Goal: Information Seeking & Learning: Learn about a topic

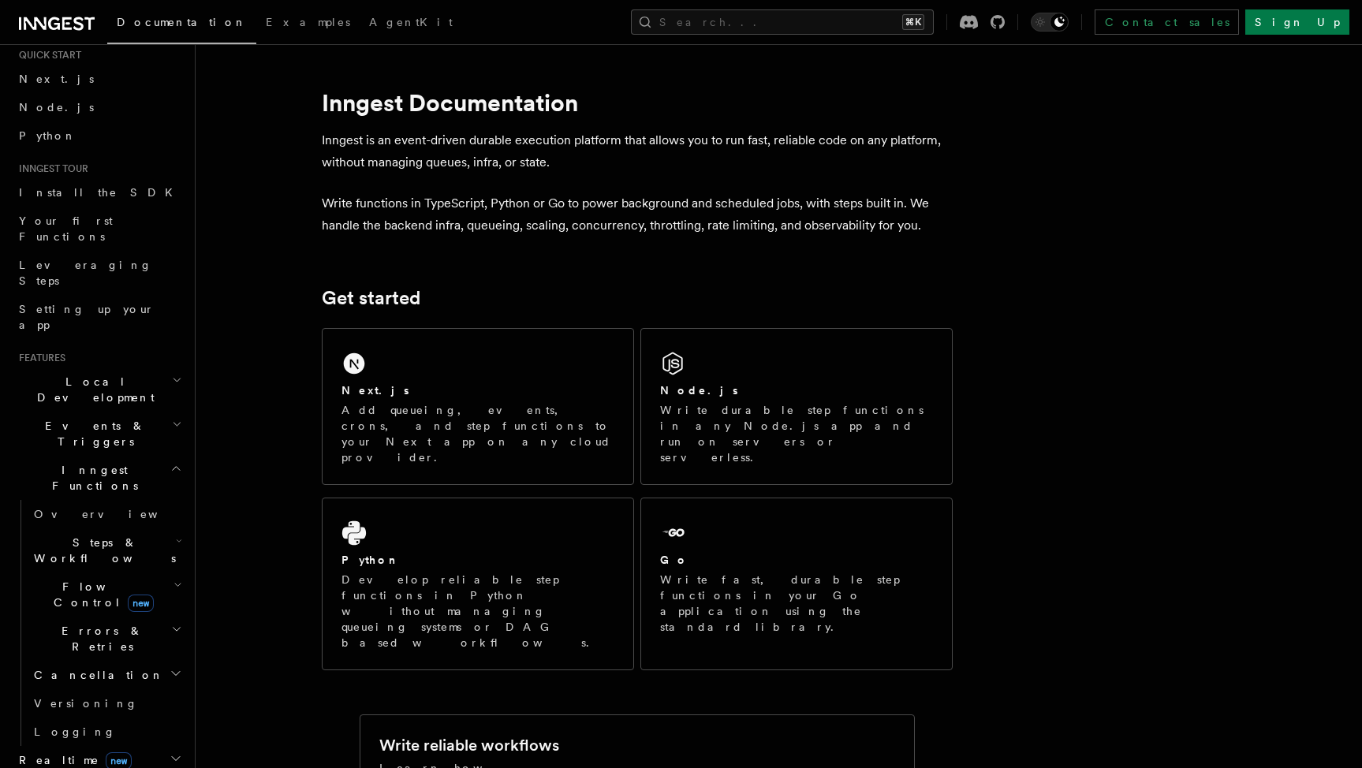
scroll to position [87, 0]
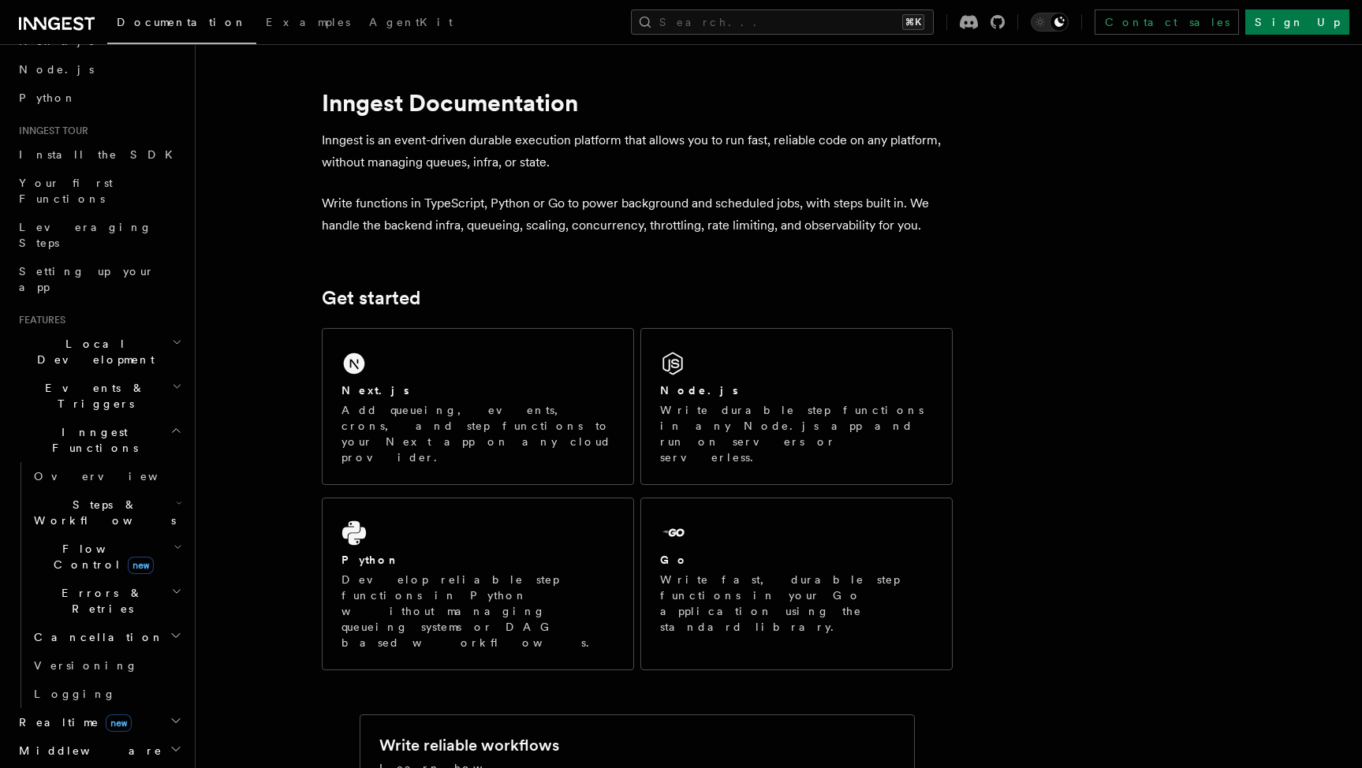
click at [65, 541] on span "Flow Control new" at bounding box center [101, 557] width 146 height 32
click at [71, 587] on span "Overview" at bounding box center [130, 593] width 162 height 13
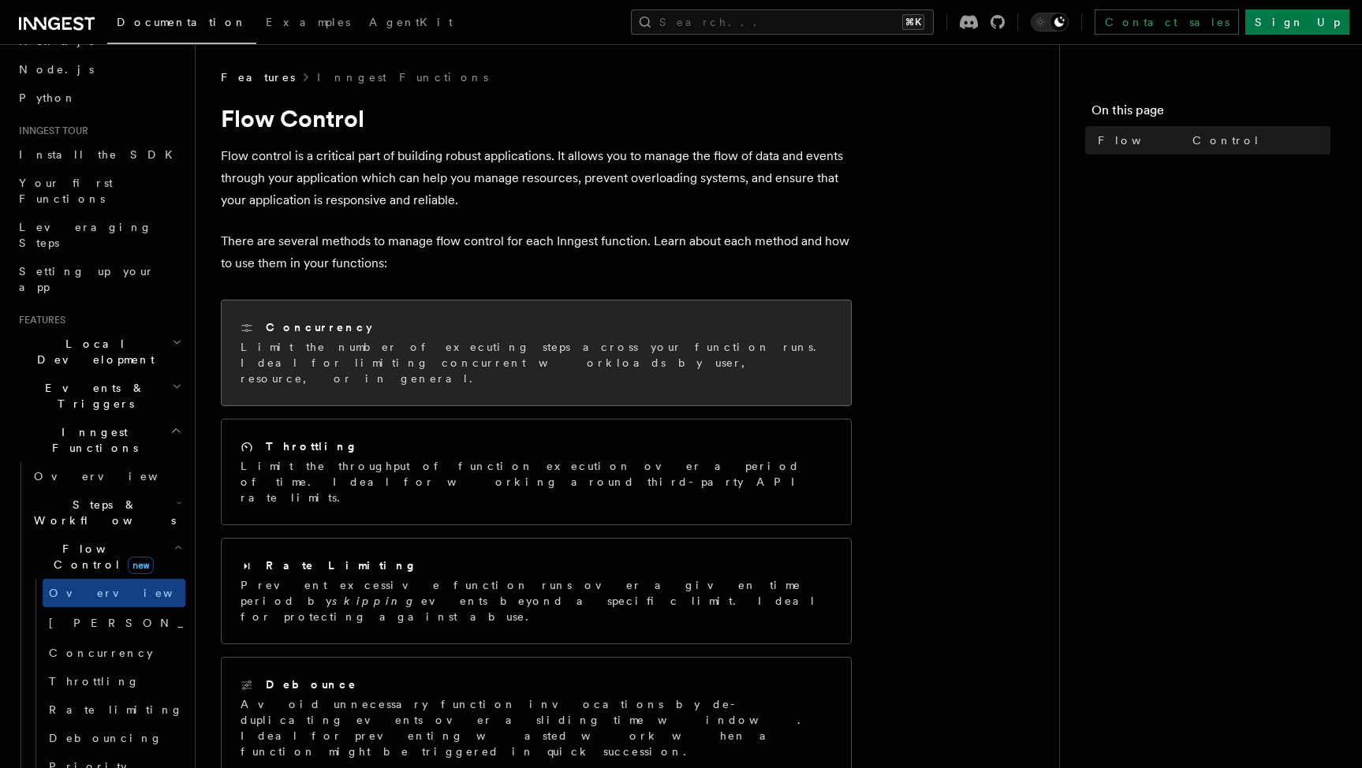
click at [429, 324] on div "Concurrency" at bounding box center [535, 327] width 591 height 17
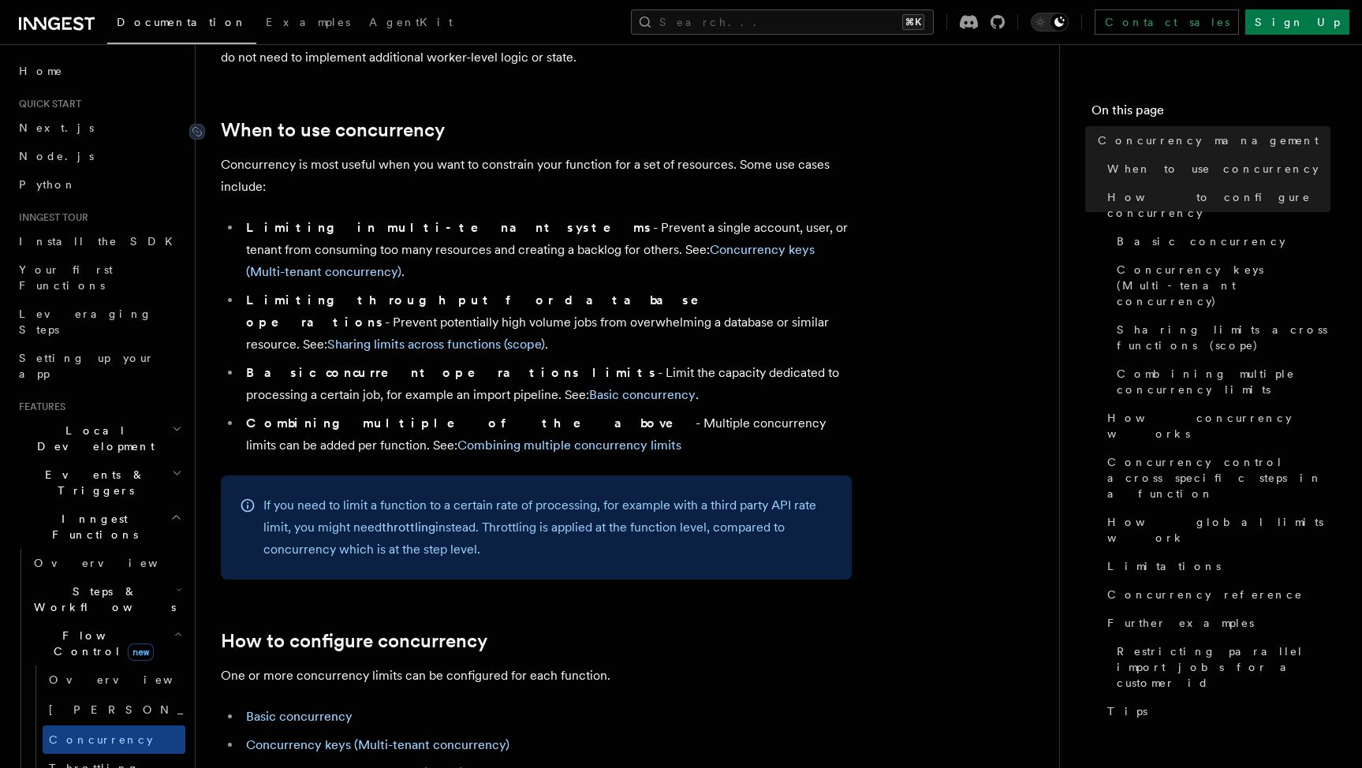
scroll to position [325, 0]
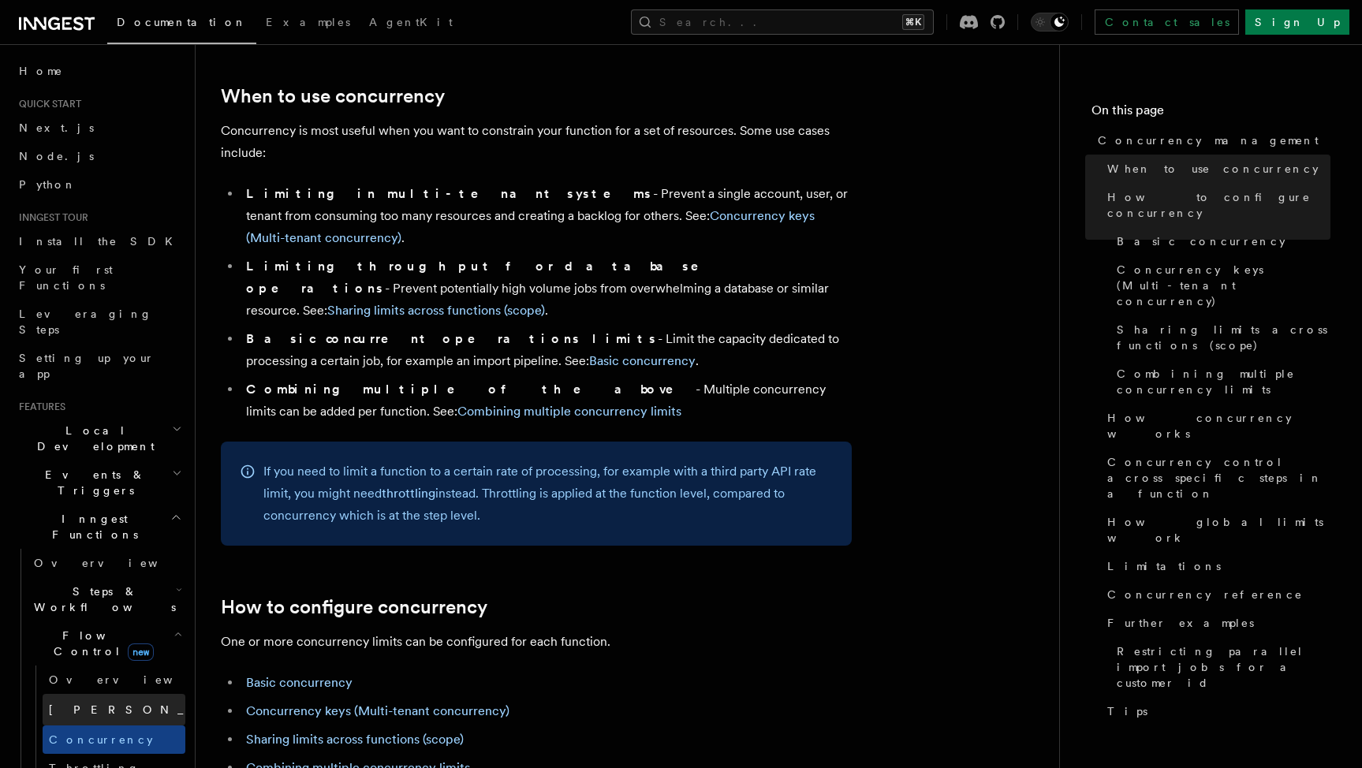
click at [81, 702] on span "[PERSON_NAME]" at bounding box center [164, 710] width 231 height 16
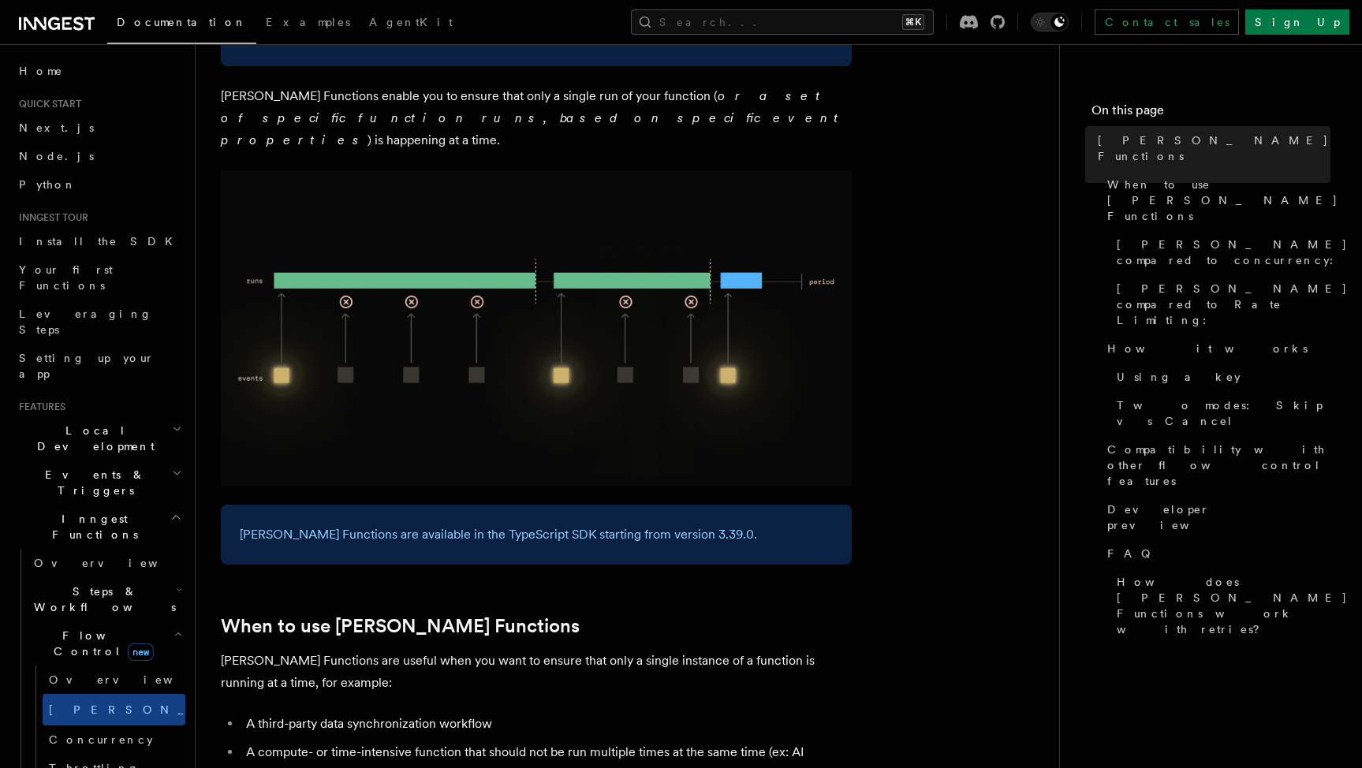
scroll to position [173, 0]
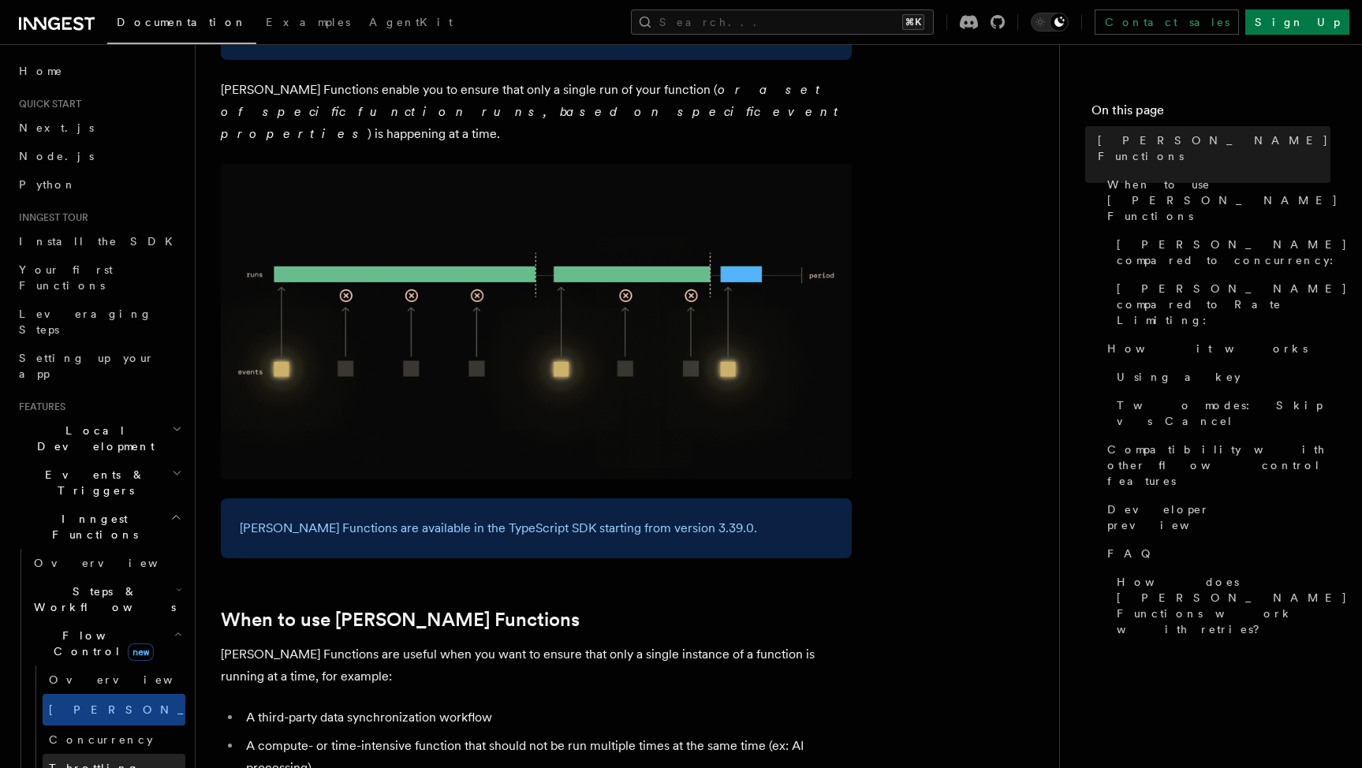
click at [95, 762] on span "Throttling" at bounding box center [94, 768] width 91 height 13
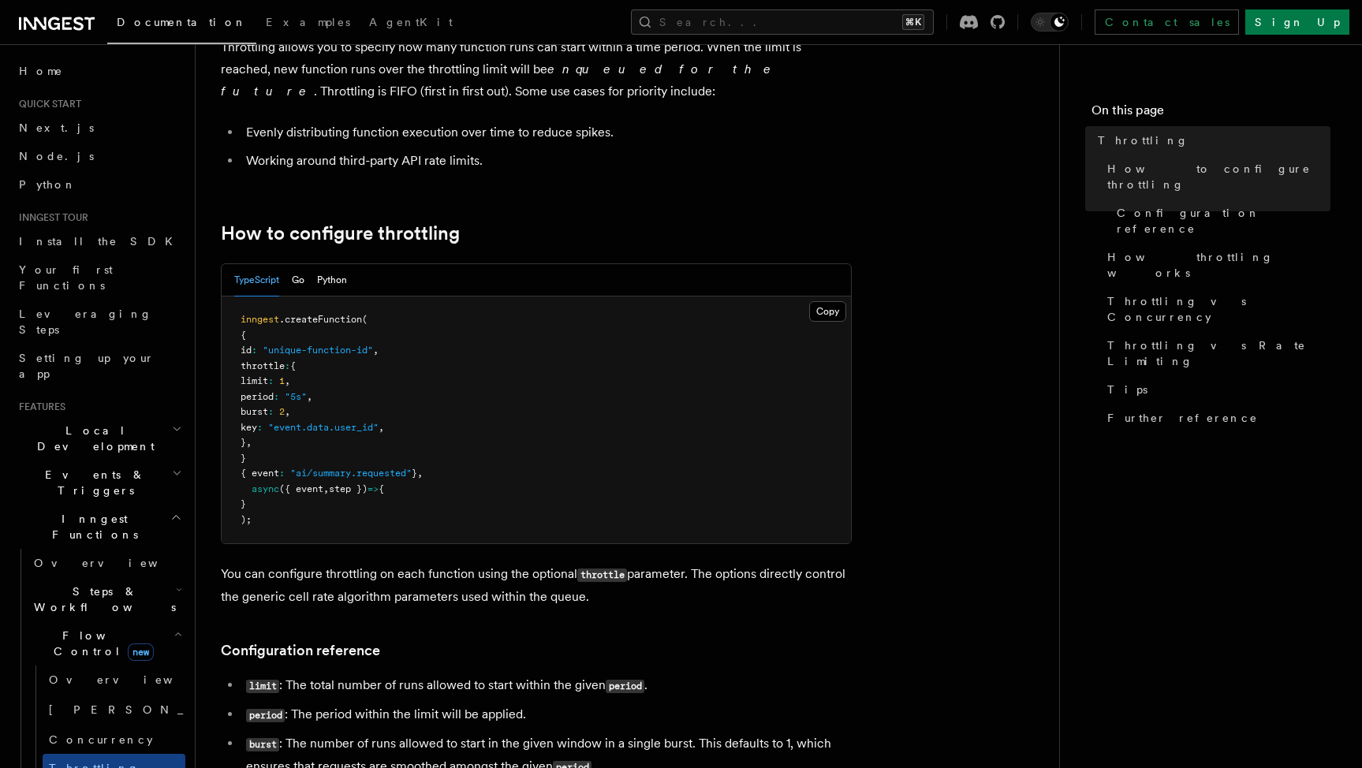
scroll to position [113, 0]
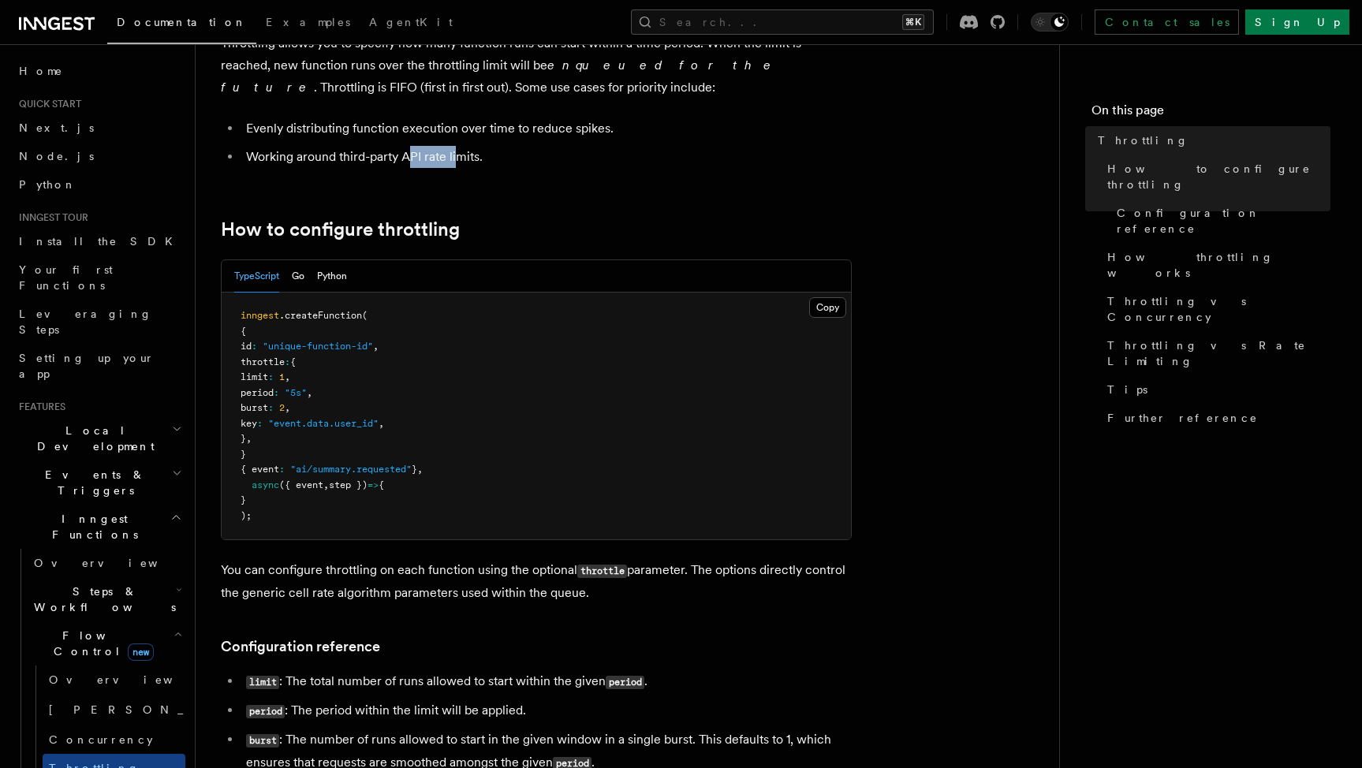
drag, startPoint x: 407, startPoint y: 156, endPoint x: 457, endPoint y: 155, distance: 50.5
click at [457, 155] on li "Working around third-party API rate limits." at bounding box center [546, 157] width 610 height 22
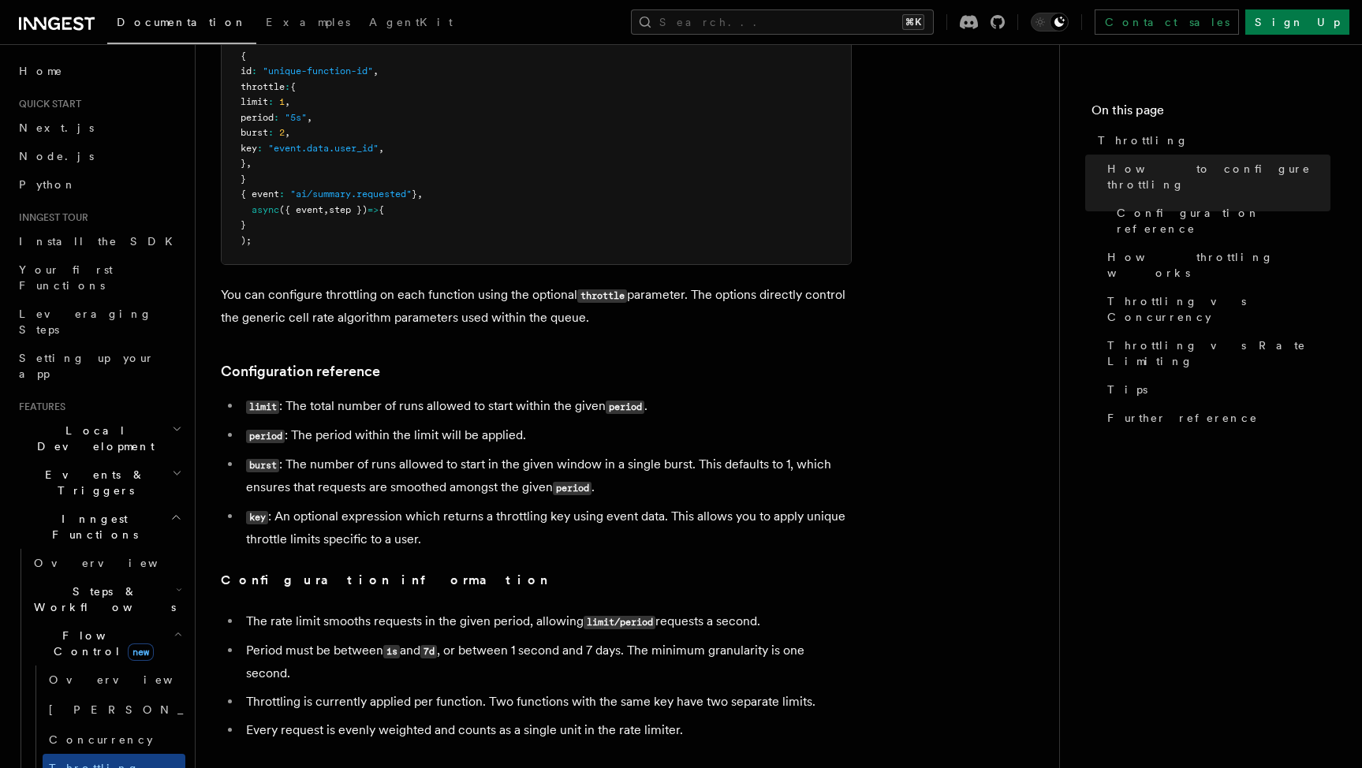
scroll to position [393, 0]
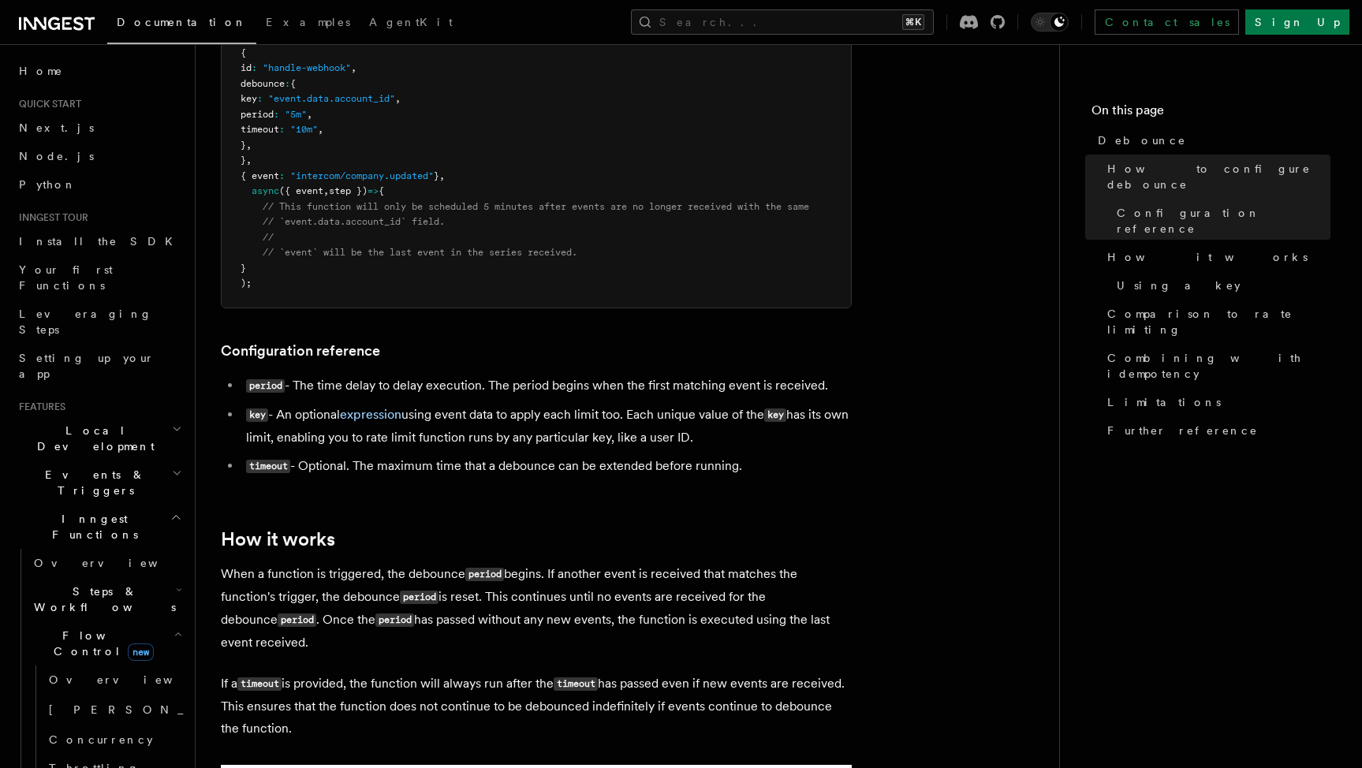
scroll to position [423, 0]
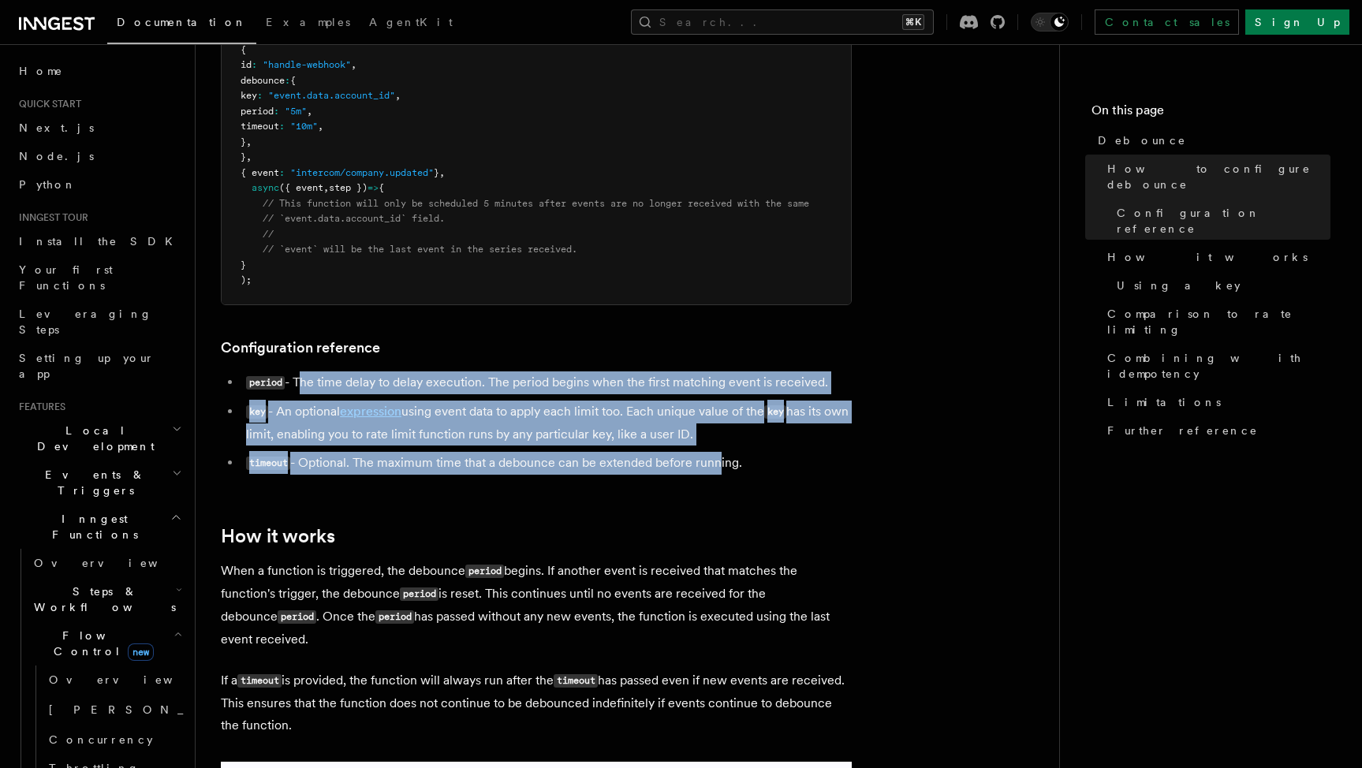
drag, startPoint x: 299, startPoint y: 375, endPoint x: 718, endPoint y: 462, distance: 428.3
click at [718, 462] on ul "period - The time delay to delay execution. The period begins when the first ma…" at bounding box center [536, 422] width 631 height 103
click at [718, 462] on li "timeout - Optional. The maximum time that a debounce can be extended before run…" at bounding box center [546, 463] width 610 height 23
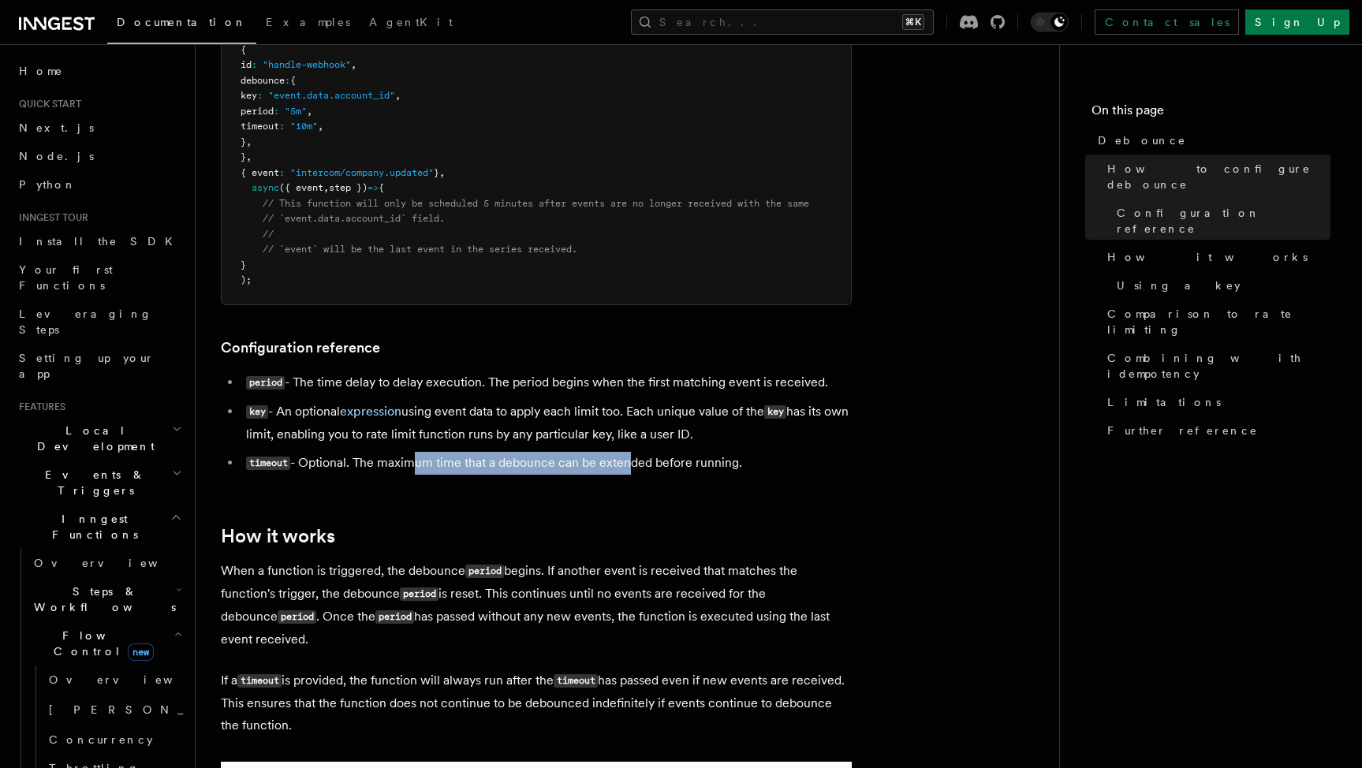
drag, startPoint x: 411, startPoint y: 456, endPoint x: 626, endPoint y: 449, distance: 215.4
click at [626, 452] on li "timeout - Optional. The maximum time that a debounce can be extended before run…" at bounding box center [546, 463] width 610 height 23
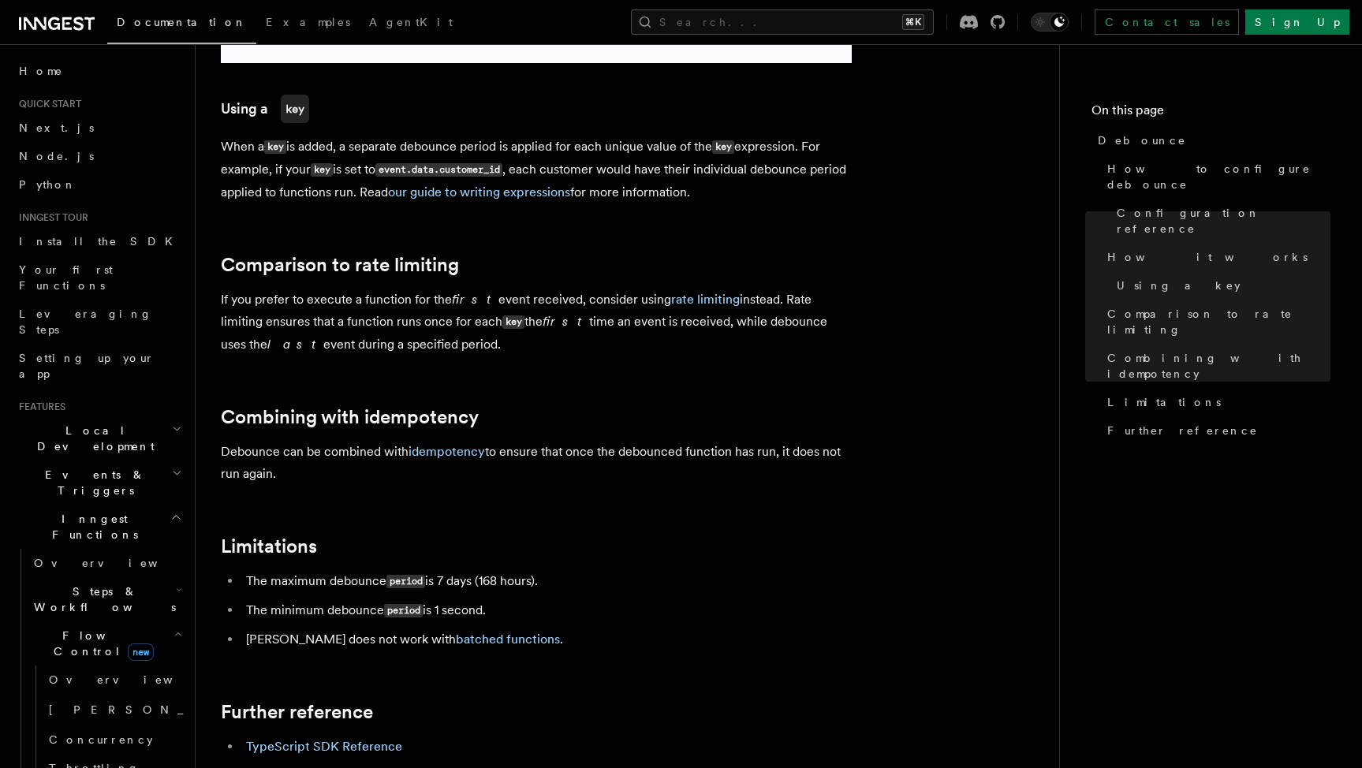
scroll to position [1392, 0]
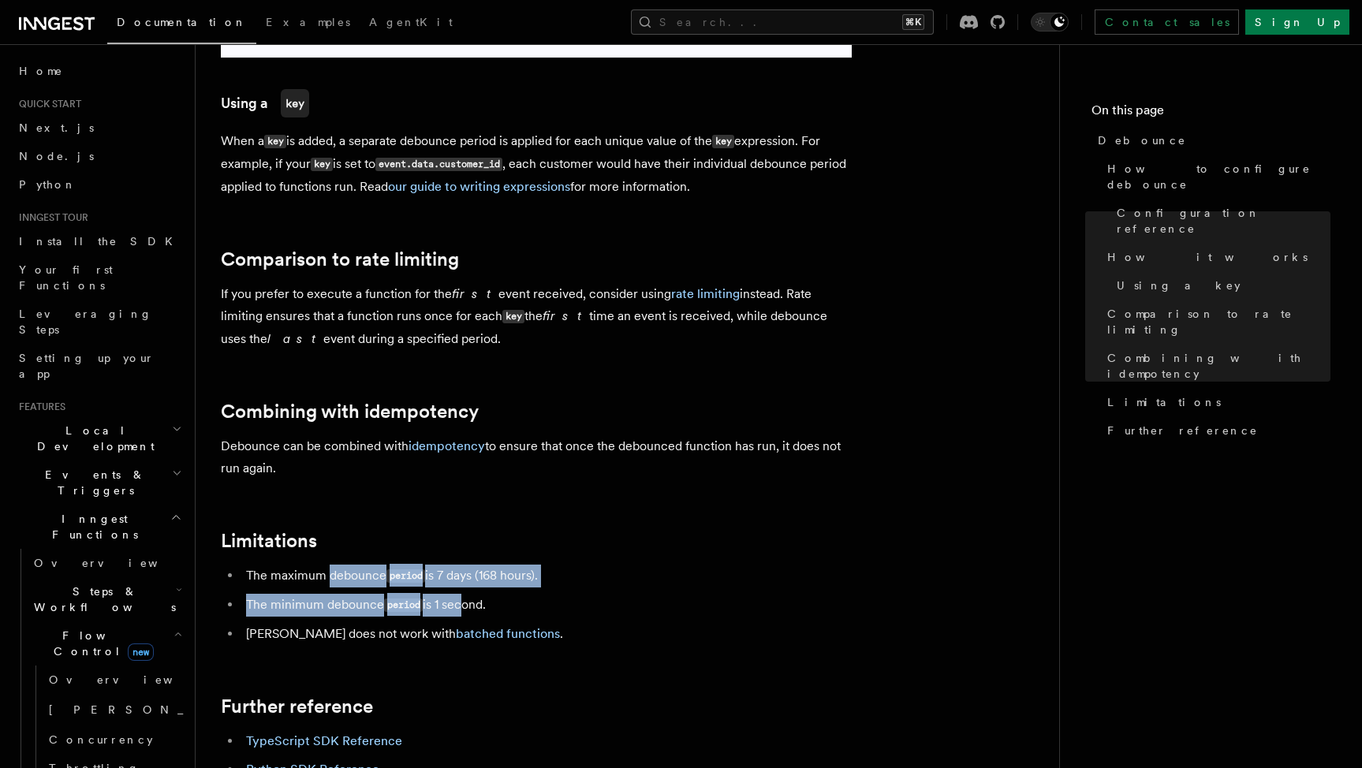
drag, startPoint x: 329, startPoint y: 568, endPoint x: 458, endPoint y: 600, distance: 133.1
click at [458, 600] on ul "The maximum debounce period is 7 days (168 hours). The minimum debounce period …" at bounding box center [536, 604] width 631 height 80
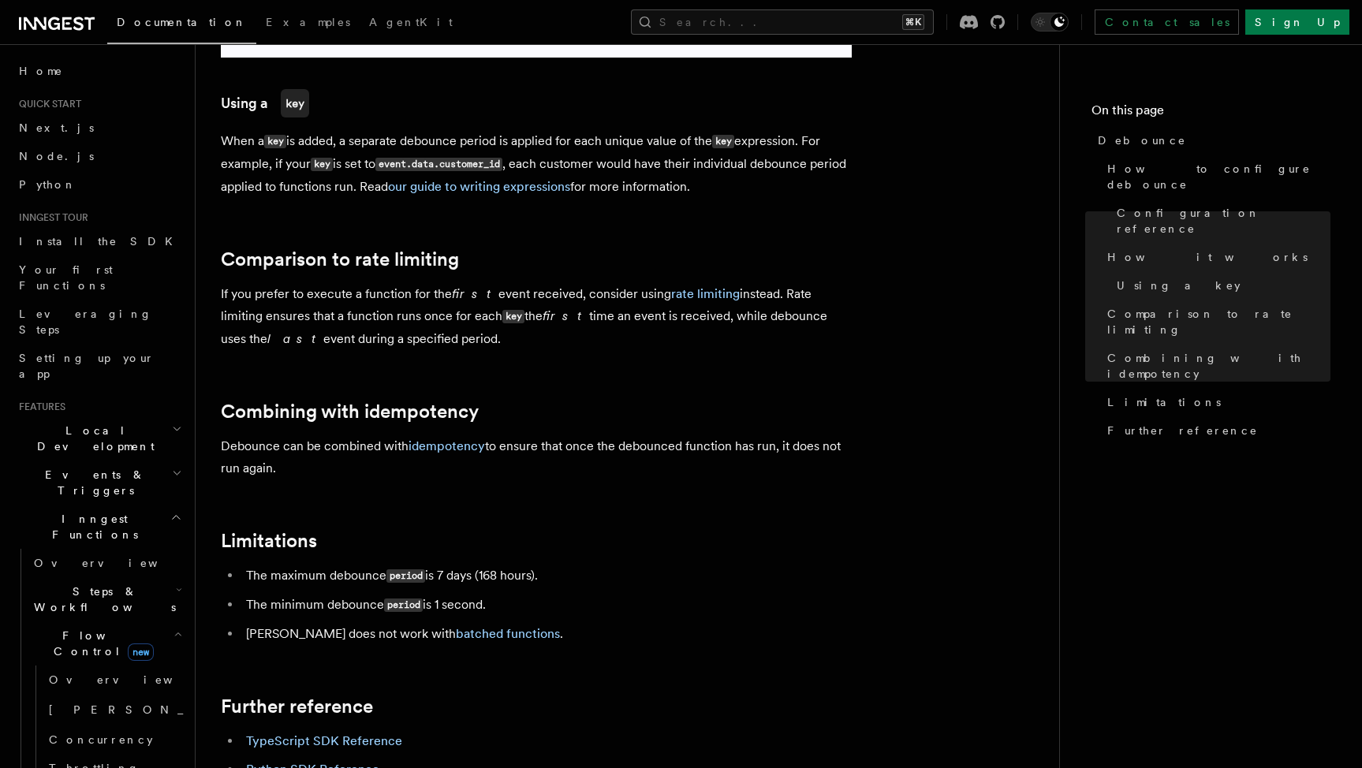
click at [576, 606] on li "The minimum debounce period is 1 second." at bounding box center [546, 605] width 610 height 23
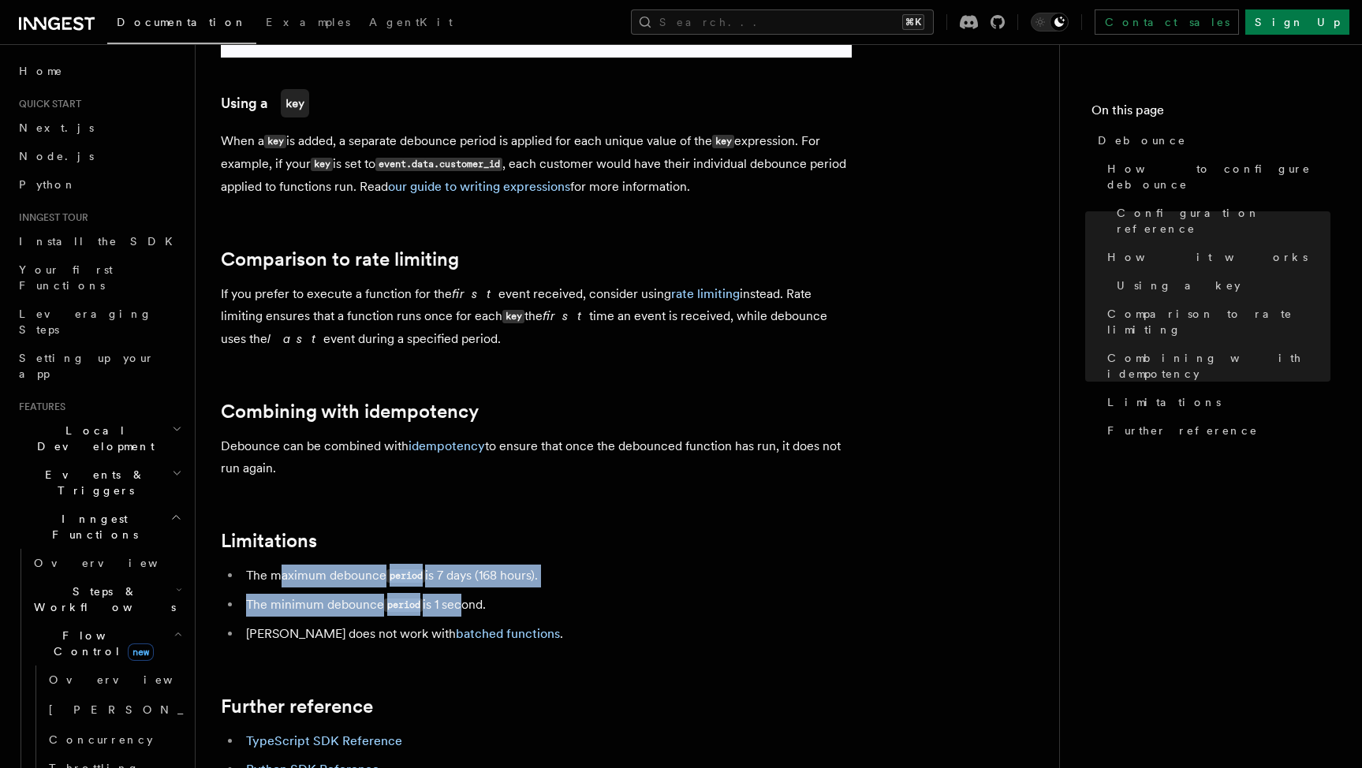
drag, startPoint x: 464, startPoint y: 601, endPoint x: 279, endPoint y: 564, distance: 188.2
click at [279, 564] on ul "The maximum debounce period is 7 days (168 hours). The minimum debounce period …" at bounding box center [536, 604] width 631 height 80
click at [281, 576] on li "The maximum debounce period is 7 days (168 hours)." at bounding box center [546, 575] width 610 height 23
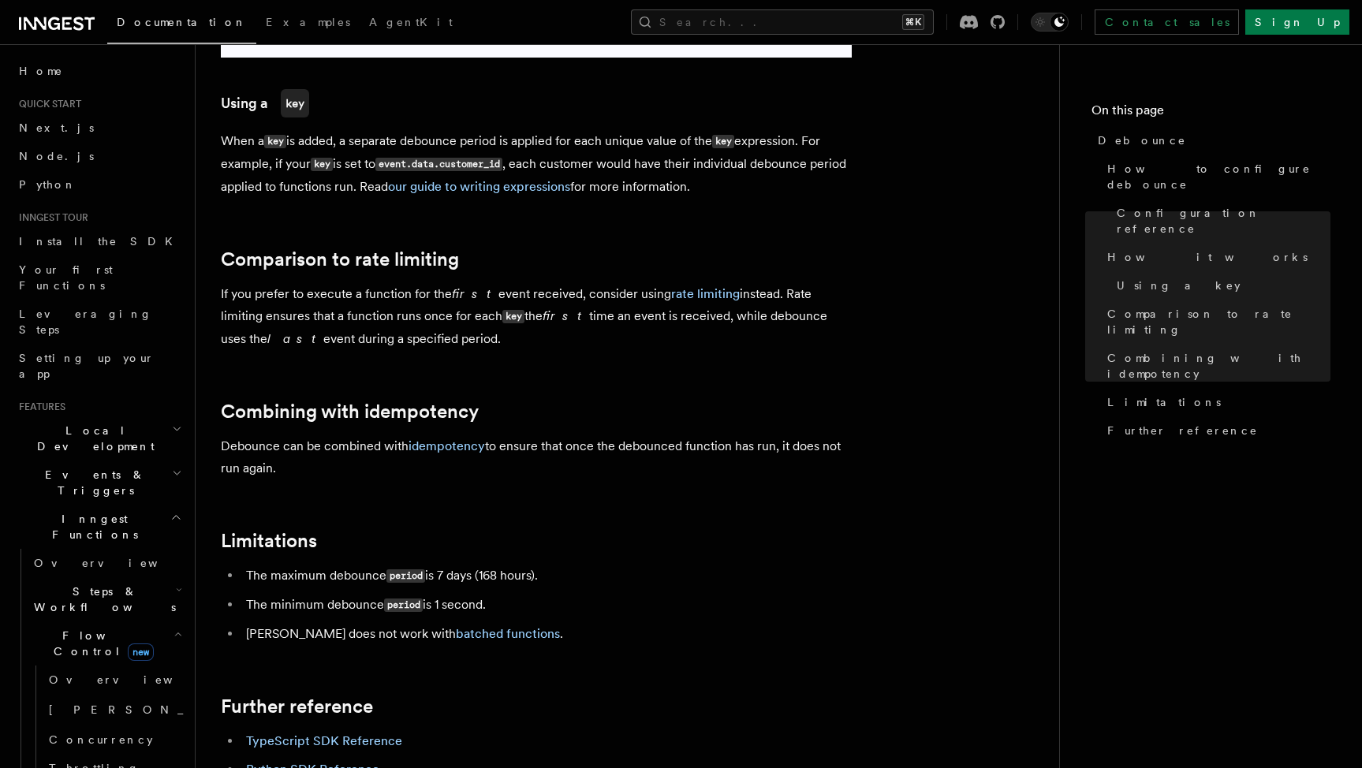
click at [601, 605] on li "The minimum debounce period is 1 second." at bounding box center [546, 605] width 610 height 23
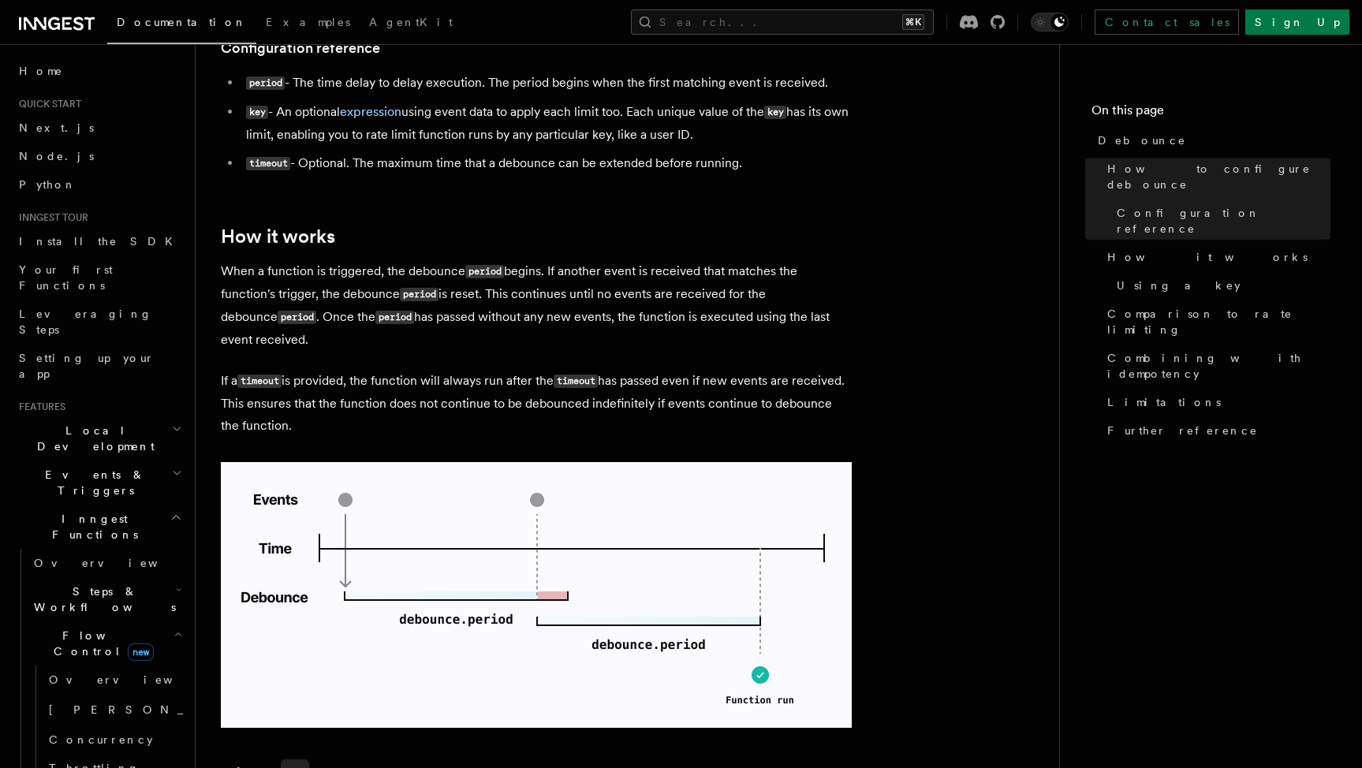
scroll to position [733, 0]
